Goal: Use online tool/utility: Utilize a website feature to perform a specific function

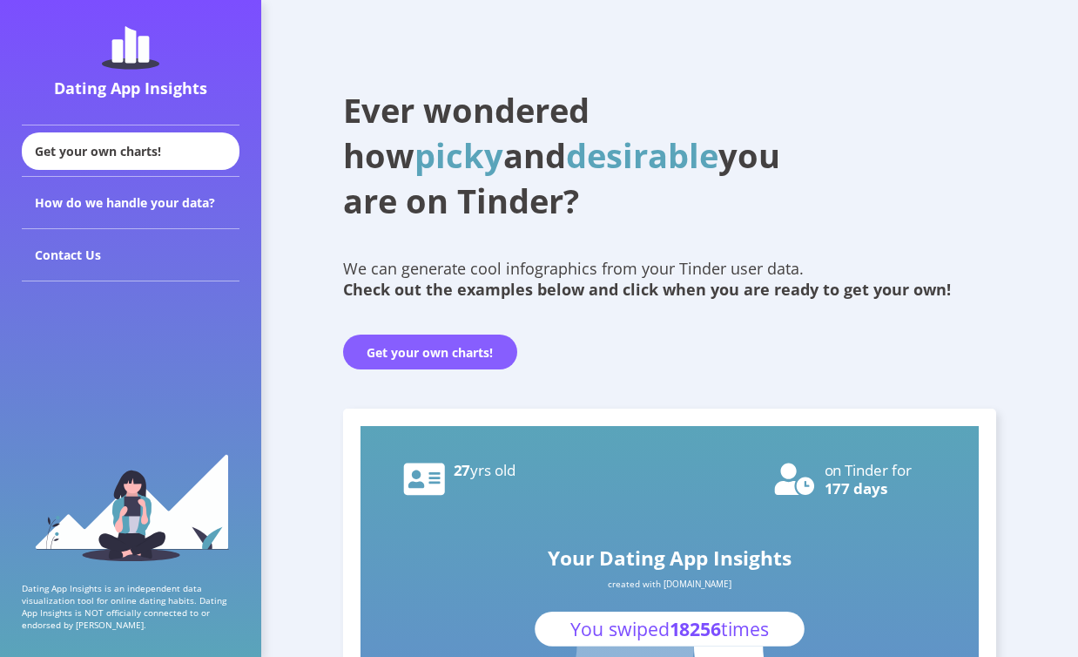
click at [478, 357] on button "Get your own charts!" at bounding box center [430, 352] width 174 height 35
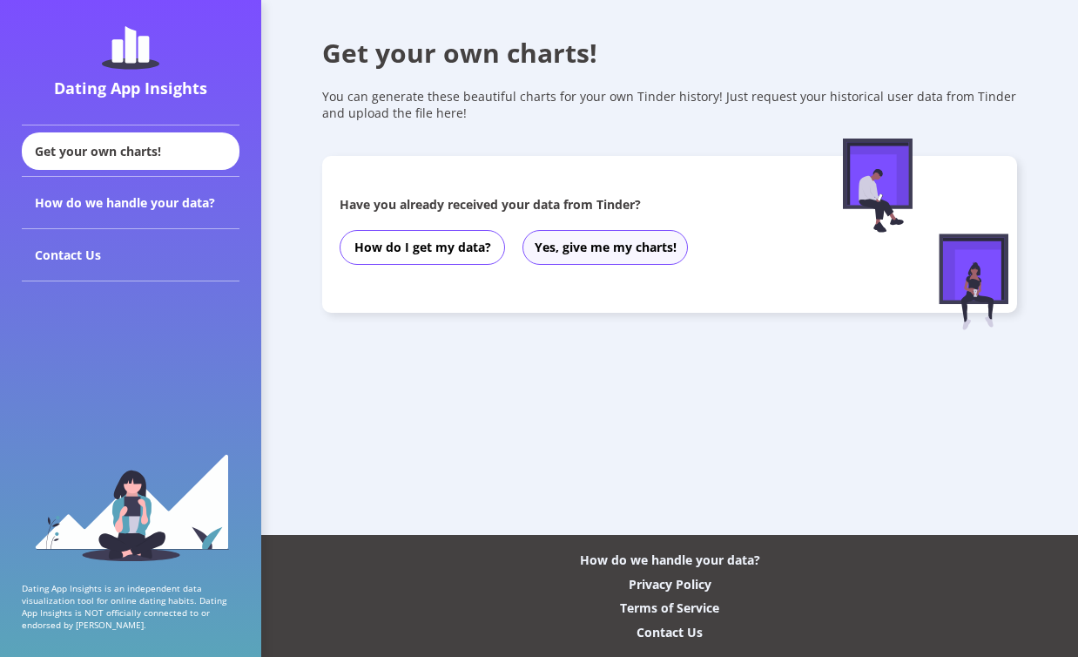
click at [572, 249] on button "Yes, give me my charts!" at bounding box center [606, 247] width 166 height 35
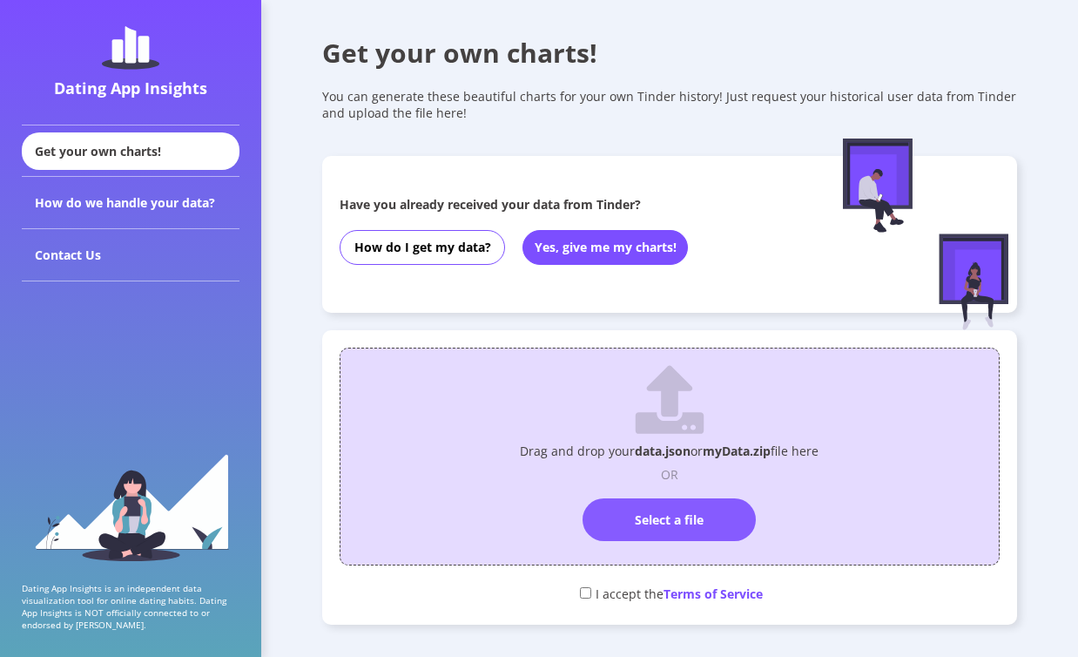
click at [664, 519] on label "Select a file" at bounding box center [669, 519] width 173 height 43
click at [670, 490] on input "Select a file" at bounding box center [670, 490] width 0 height 0
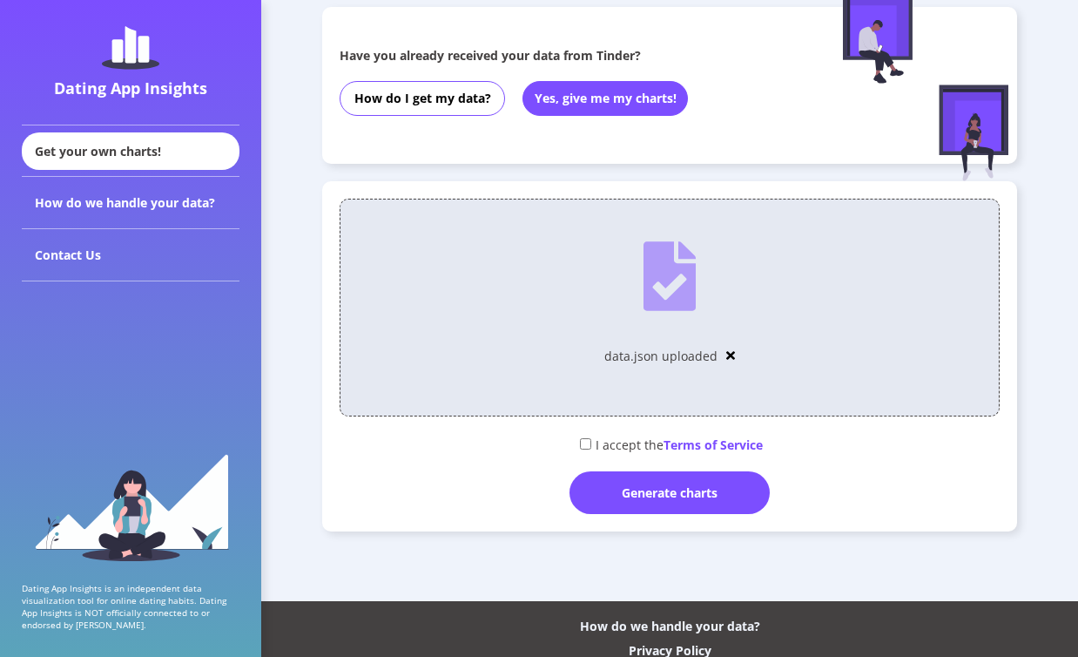
scroll to position [154, 0]
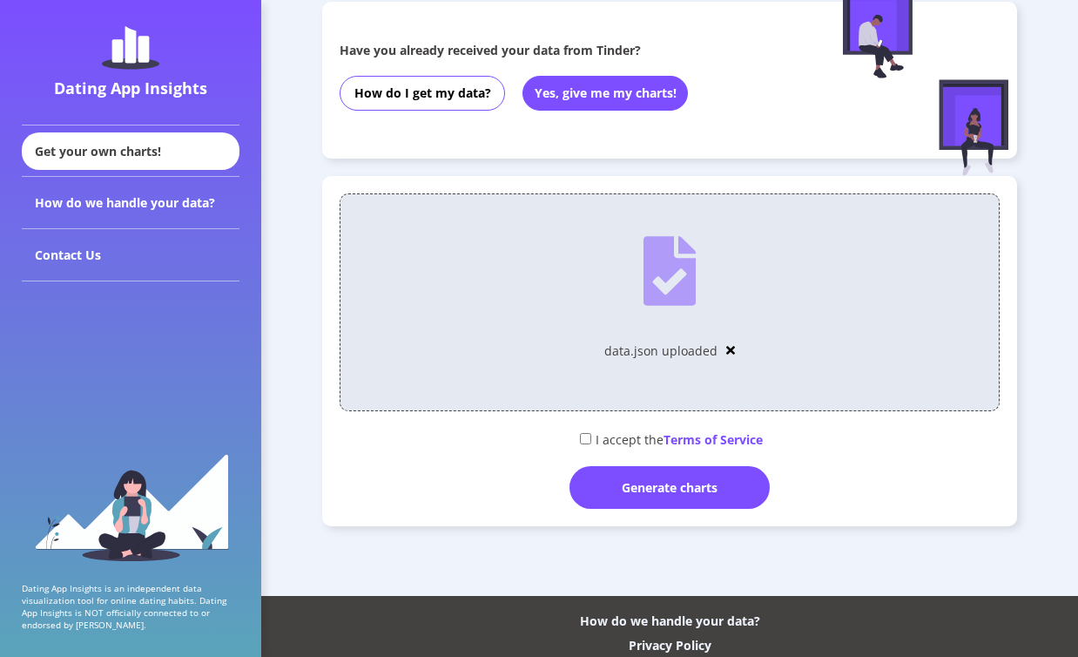
click at [609, 440] on div "I accept the Terms of Service" at bounding box center [669, 438] width 659 height 29
click at [587, 436] on input "checkbox" at bounding box center [585, 438] width 11 height 11
checkbox input "true"
click at [616, 483] on div "Generate charts" at bounding box center [670, 487] width 200 height 43
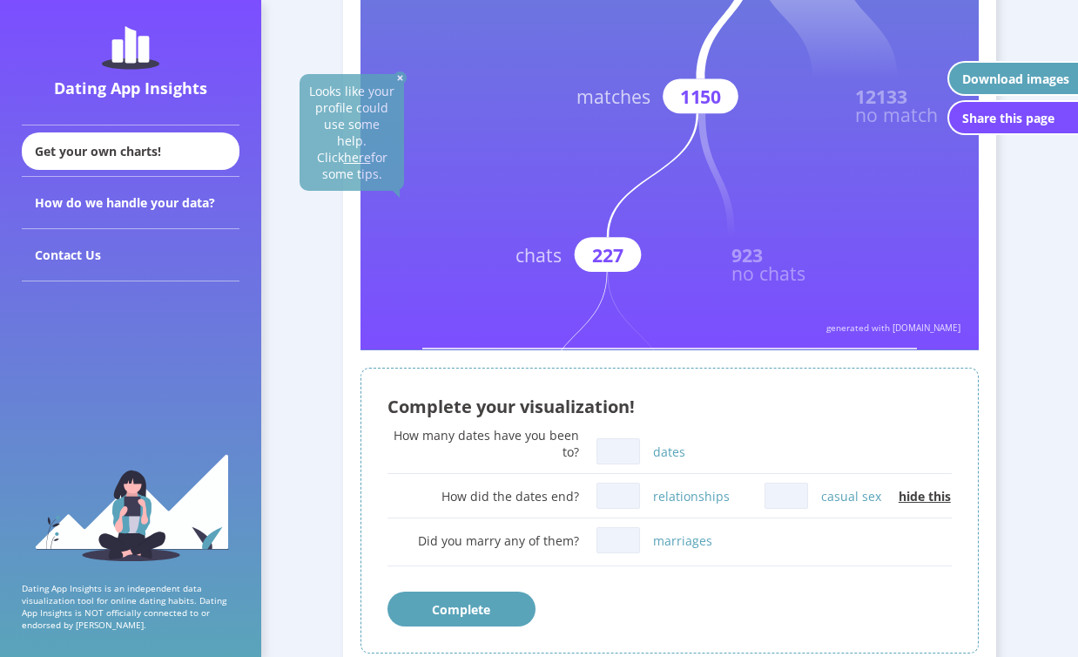
scroll to position [519, 0]
click at [713, 423] on div "Complete your visualization! How many dates have you been to? dates How did the…" at bounding box center [670, 510] width 619 height 287
click at [398, 78] on img at bounding box center [400, 77] width 13 height 13
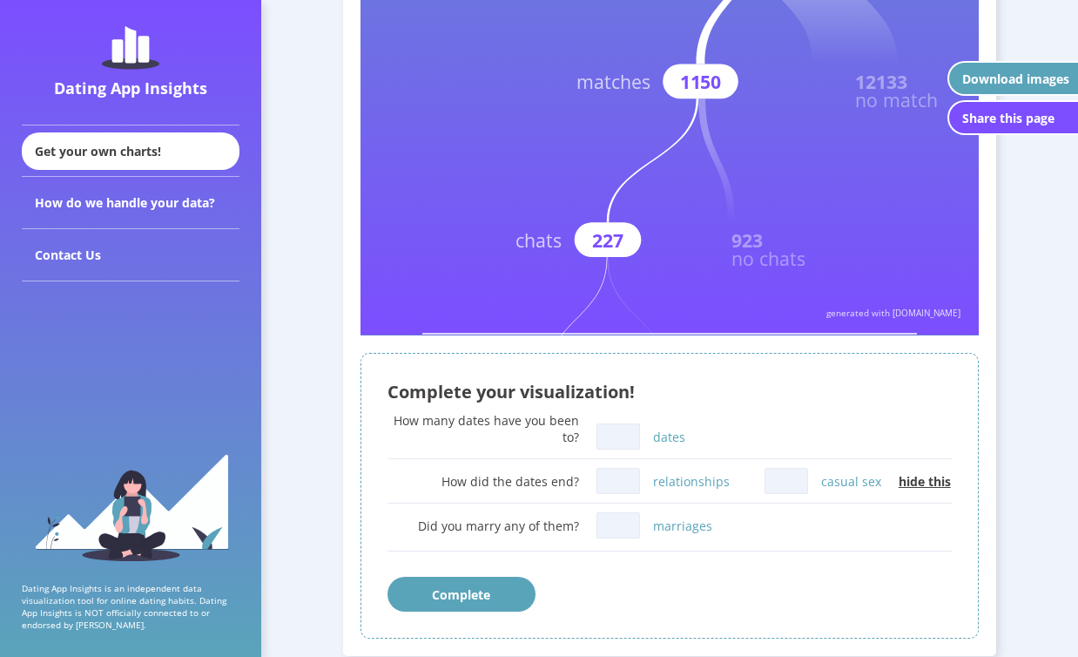
scroll to position [555, 0]
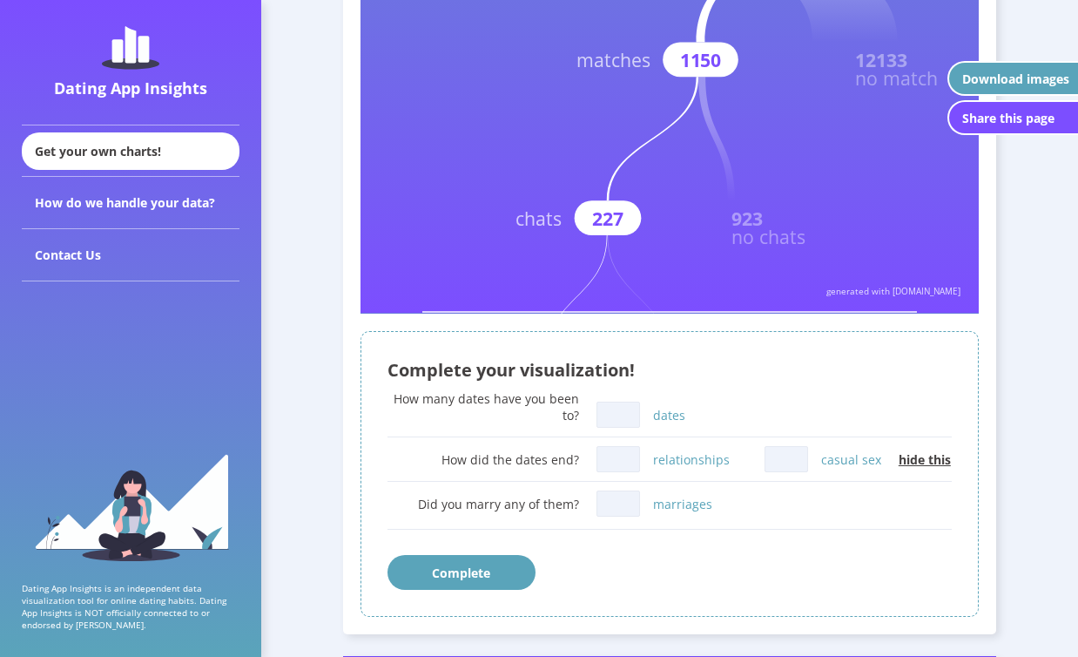
click at [613, 402] on input "dates" at bounding box center [619, 415] width 44 height 26
type input "20"
click at [619, 463] on input "relationships" at bounding box center [619, 459] width 44 height 26
type input "0"
click at [774, 463] on input "casual sex" at bounding box center [787, 459] width 44 height 26
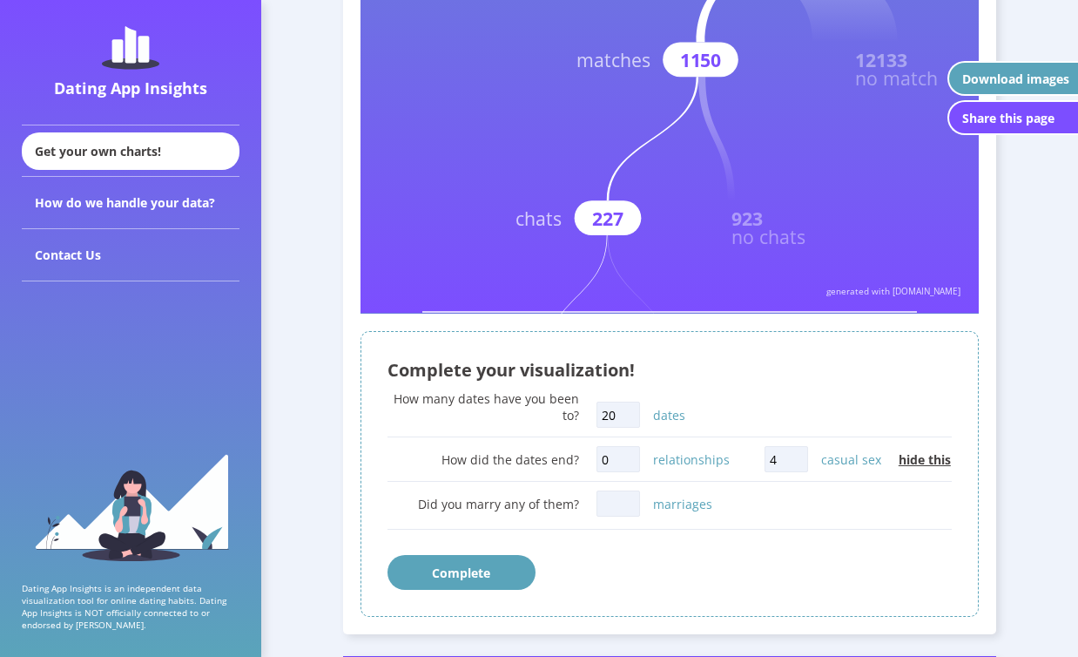
type input "4"
click at [604, 498] on input "marriages" at bounding box center [619, 503] width 44 height 26
type input "0"
click at [500, 568] on button "Complete" at bounding box center [462, 572] width 148 height 35
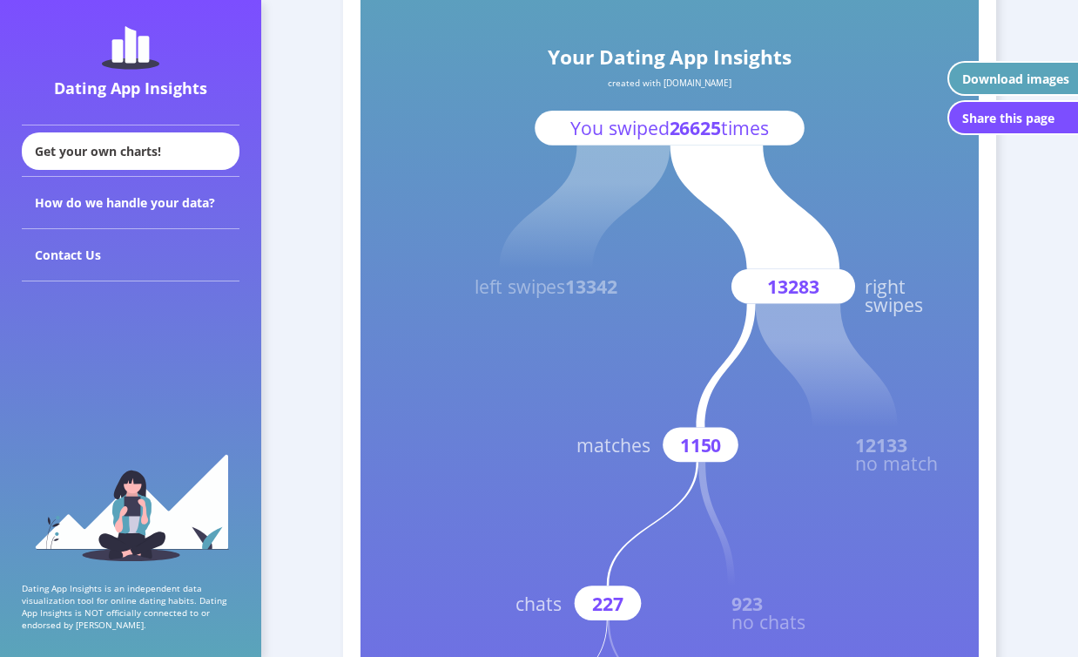
scroll to position [166, 0]
